Goal: Find specific page/section: Find specific page/section

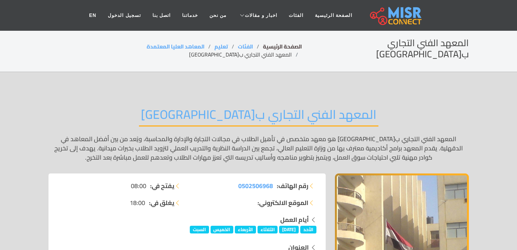
click at [268, 44] on link "الصفحة الرئيسية" at bounding box center [282, 47] width 39 height 10
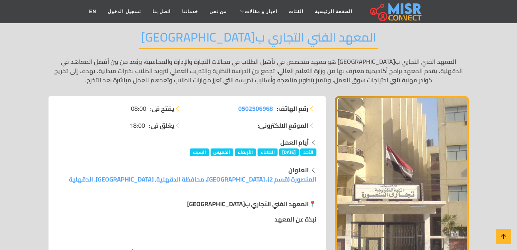
scroll to position [87, 0]
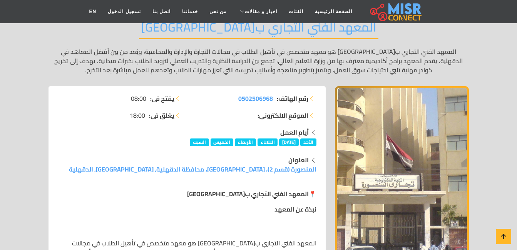
click at [313, 154] on icon at bounding box center [313, 160] width 6 height 12
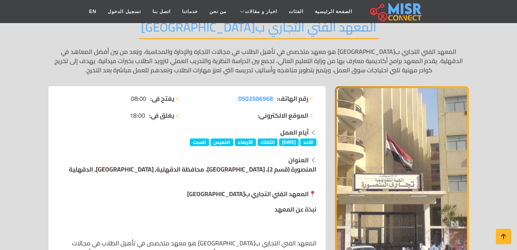
click at [303, 164] on link "المنصورة (قسم 2)، [GEOGRAPHIC_DATA]، محافظة الدقهلية, [GEOGRAPHIC_DATA], الدقهل…" at bounding box center [193, 170] width 248 height 12
